Goal: Task Accomplishment & Management: Use online tool/utility

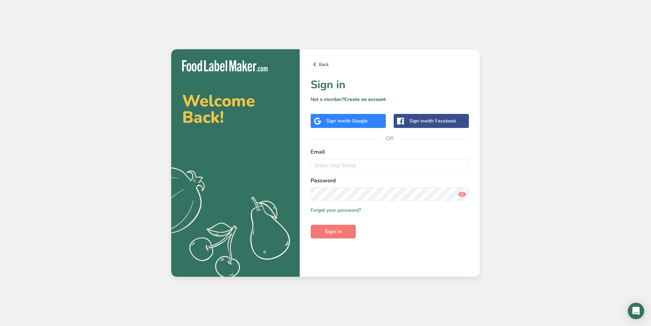
click at [351, 123] on span "with Google" at bounding box center [354, 121] width 27 height 6
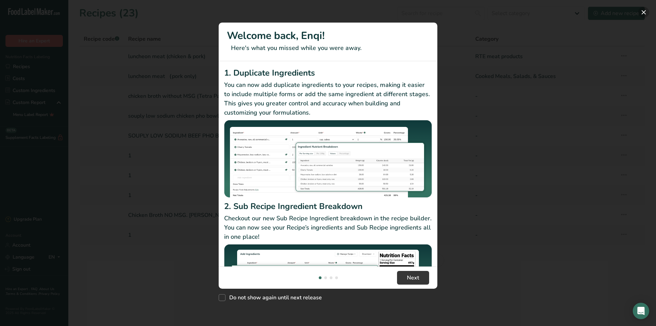
click at [646, 8] on button "New Features" at bounding box center [643, 12] width 11 height 11
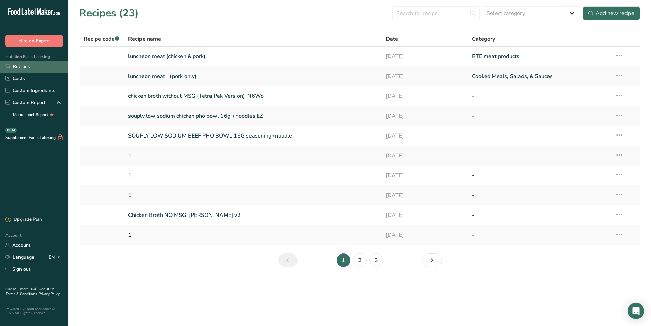
click at [39, 65] on link "Recipes" at bounding box center [34, 66] width 68 height 12
click at [145, 77] on link "luncheon meat （pork only)" at bounding box center [253, 76] width 250 height 14
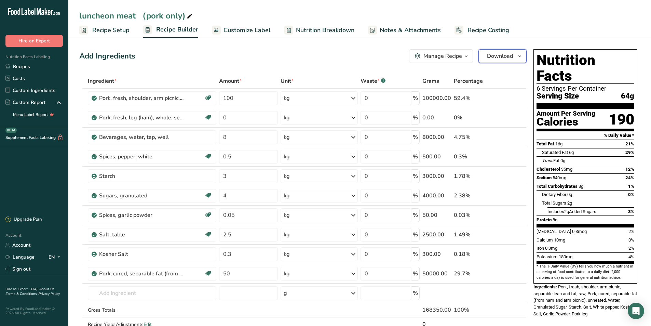
click at [516, 54] on span "button" at bounding box center [520, 56] width 8 height 8
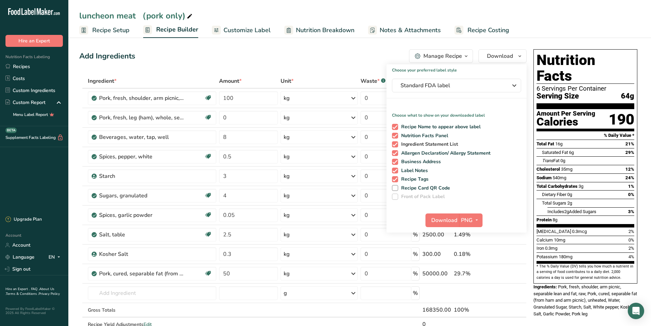
click at [395, 145] on span at bounding box center [395, 144] width 6 height 6
click at [395, 145] on input "Ingredient Statement List" at bounding box center [394, 144] width 4 height 4
checkbox input "false"
click at [393, 155] on div "Recipe Name to appear above label Nutrition Facts Panel Ingredient Statement Li…" at bounding box center [457, 160] width 140 height 79
click at [395, 152] on span at bounding box center [395, 153] width 6 height 6
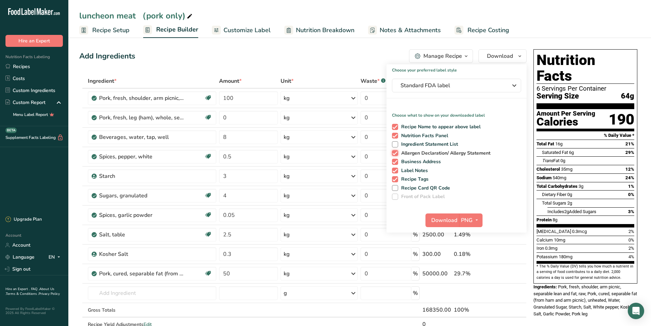
click at [395, 152] on input "Allergen Declaration/ Allergy Statement" at bounding box center [394, 153] width 4 height 4
click at [394, 150] on span at bounding box center [395, 153] width 6 height 6
click at [394, 151] on input "Allergen Declaration/ Allergy Statement" at bounding box center [394, 153] width 4 height 4
click at [394, 153] on span at bounding box center [395, 153] width 6 height 6
click at [394, 153] on input "Allergen Declaration/ Allergy Statement" at bounding box center [394, 153] width 4 height 4
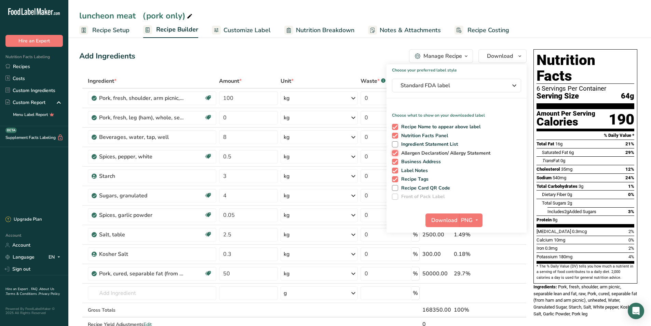
checkbox input "false"
click at [394, 161] on span at bounding box center [395, 162] width 6 height 6
click at [394, 161] on input "Business Address" at bounding box center [394, 161] width 4 height 4
checkbox input "false"
click at [395, 168] on span at bounding box center [395, 170] width 6 height 6
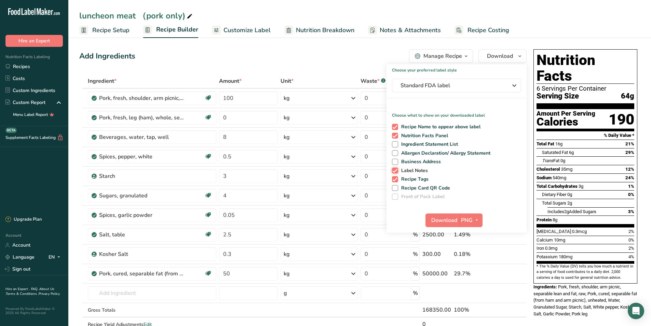
click at [395, 168] on input "Label Notes" at bounding box center [394, 170] width 4 height 4
checkbox input "false"
click at [396, 176] on span at bounding box center [395, 179] width 6 height 6
click at [396, 177] on input "Recipe Tags" at bounding box center [394, 179] width 4 height 4
checkbox input "false"
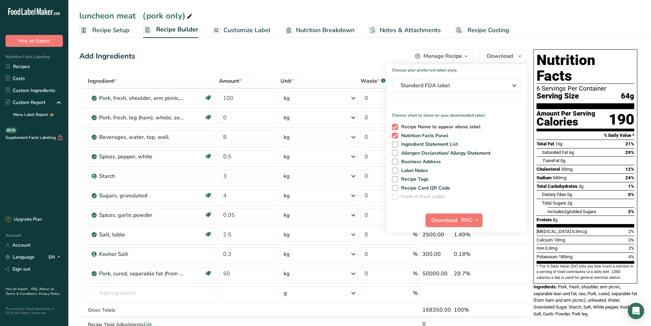
click at [396, 127] on span at bounding box center [395, 127] width 6 height 6
click at [396, 127] on input "Recipe Name to appear above label" at bounding box center [394, 126] width 4 height 4
checkbox input "false"
click at [473, 220] on span "button" at bounding box center [477, 220] width 8 height 8
click at [473, 268] on link "PDF" at bounding box center [472, 267] width 22 height 11
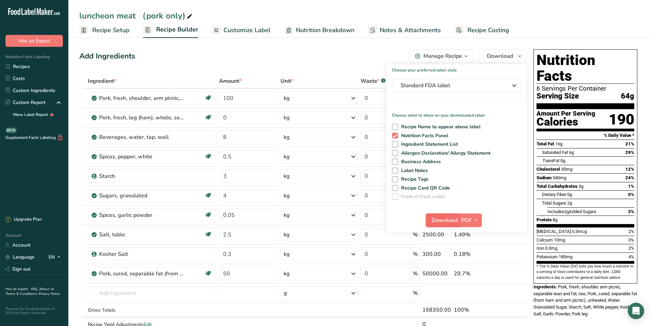
click at [446, 221] on span "Download" at bounding box center [445, 220] width 26 height 8
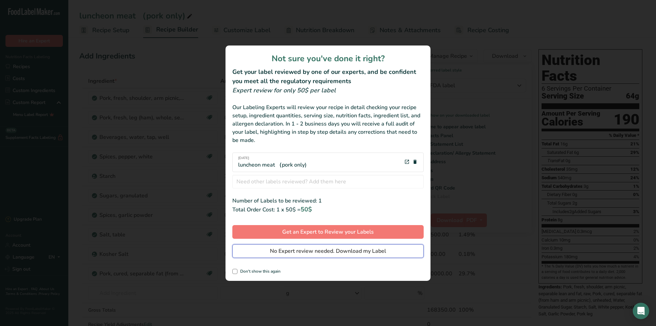
click at [335, 253] on span "No Expert review needed. Download my Label" at bounding box center [328, 251] width 116 height 8
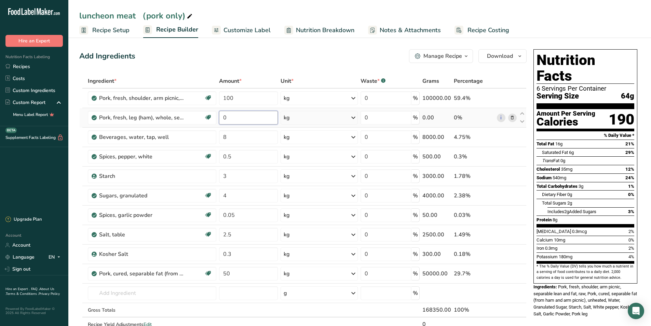
click at [231, 116] on input "0" at bounding box center [248, 118] width 59 height 14
type input "30"
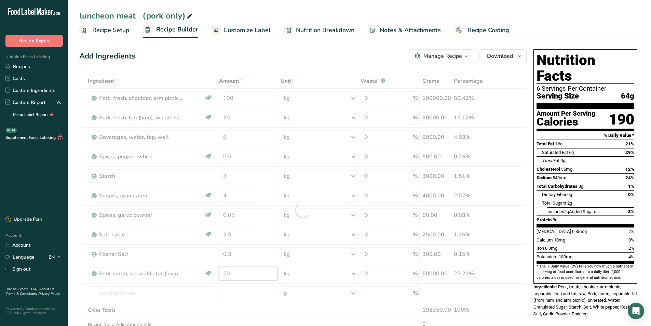
drag, startPoint x: 244, startPoint y: 274, endPoint x: 213, endPoint y: 277, distance: 30.9
click at [213, 277] on div "Ingredient * Amount * Unit * Waste * .a-a{fill:#347362;}.b-a{fill:#fff;} Grams …" at bounding box center [302, 210] width 447 height 272
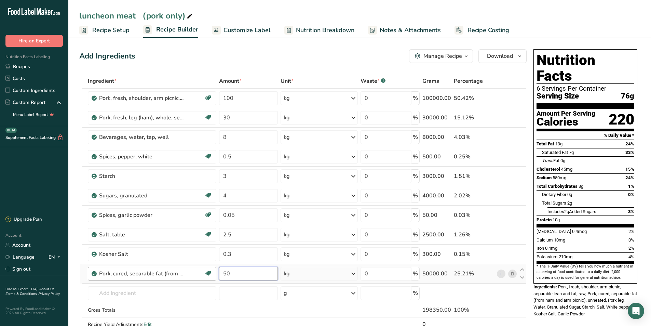
drag, startPoint x: 235, startPoint y: 274, endPoint x: 215, endPoint y: 276, distance: 20.9
click at [215, 276] on tr "Pork, cured, separable fat (from ham and arm picnic), unheated Dairy free Glute…" at bounding box center [303, 273] width 447 height 19
type input "0"
click at [238, 311] on div "Ingredient * Amount * Unit * Waste * .a-a{fill:#347362;}.b-a{fill:#fff;} Grams …" at bounding box center [302, 210] width 447 height 272
click at [508, 57] on span "Download" at bounding box center [500, 56] width 26 height 8
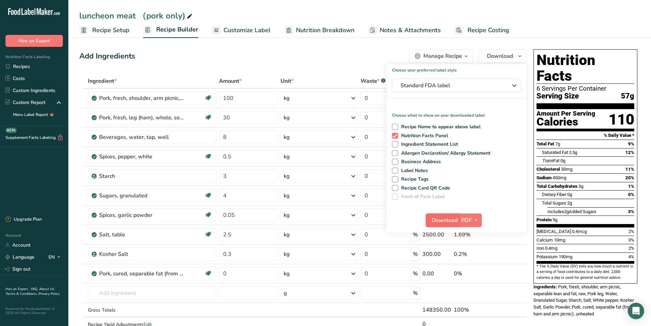
click at [450, 217] on span "Download" at bounding box center [445, 220] width 26 height 8
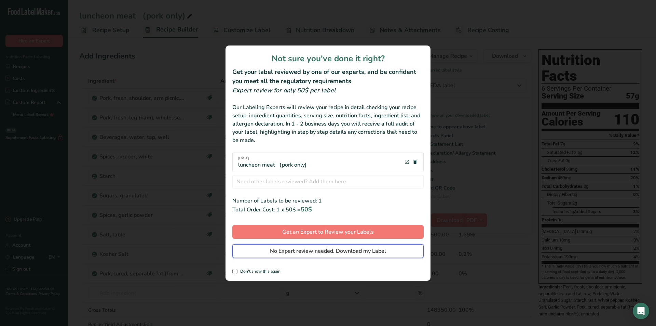
click at [333, 253] on span "No Expert review needed. Download my Label" at bounding box center [328, 251] width 116 height 8
